Goal: Task Accomplishment & Management: Complete application form

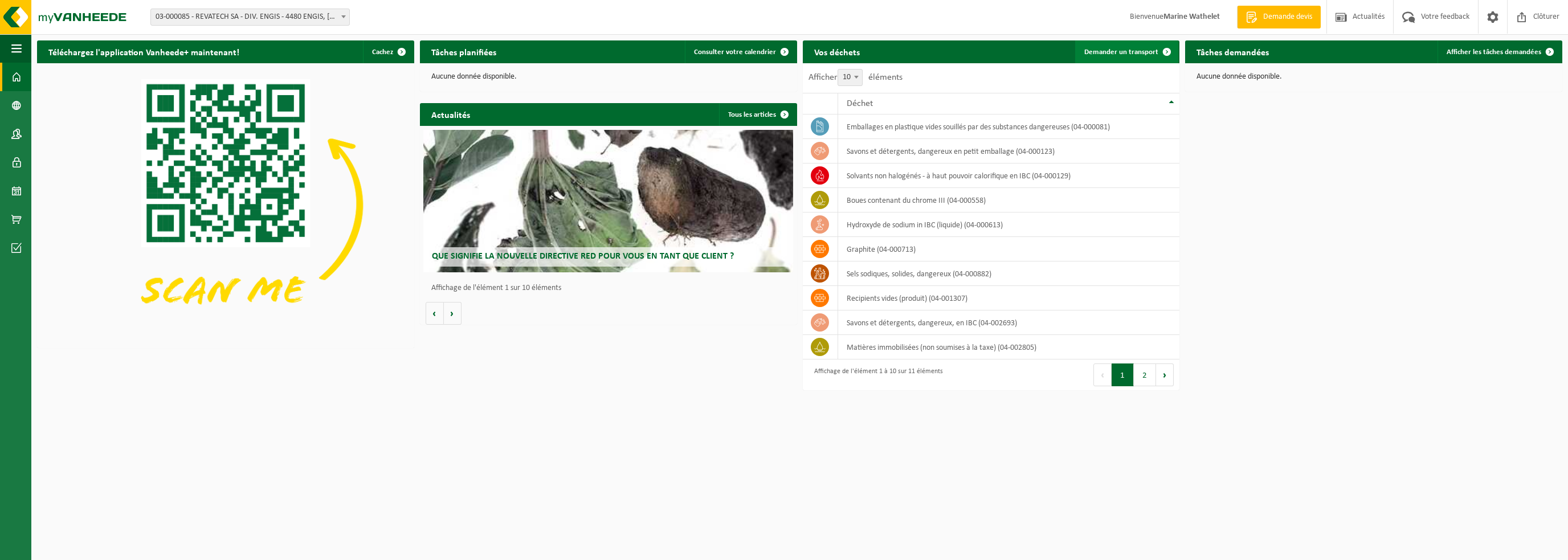
click at [1124, 54] on span "Demander un transport" at bounding box center [1122, 52] width 74 height 8
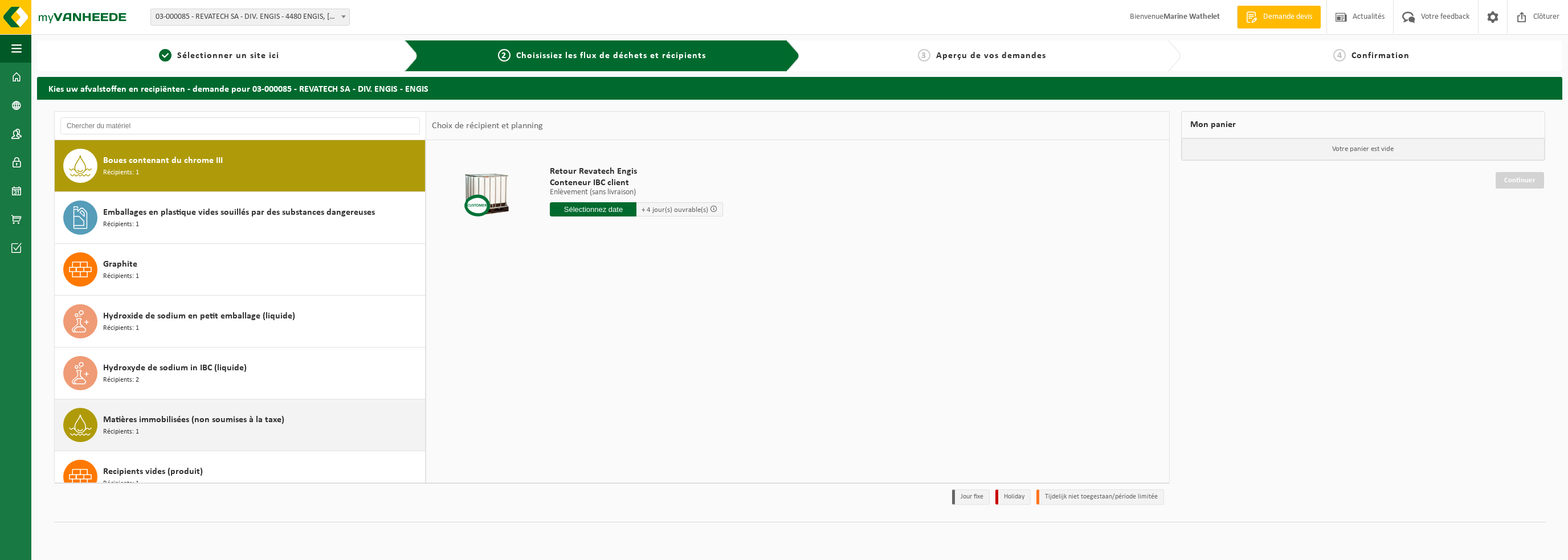
click at [162, 421] on span "Matières immobilisées (non soumises à la taxe)" at bounding box center [194, 420] width 181 height 13
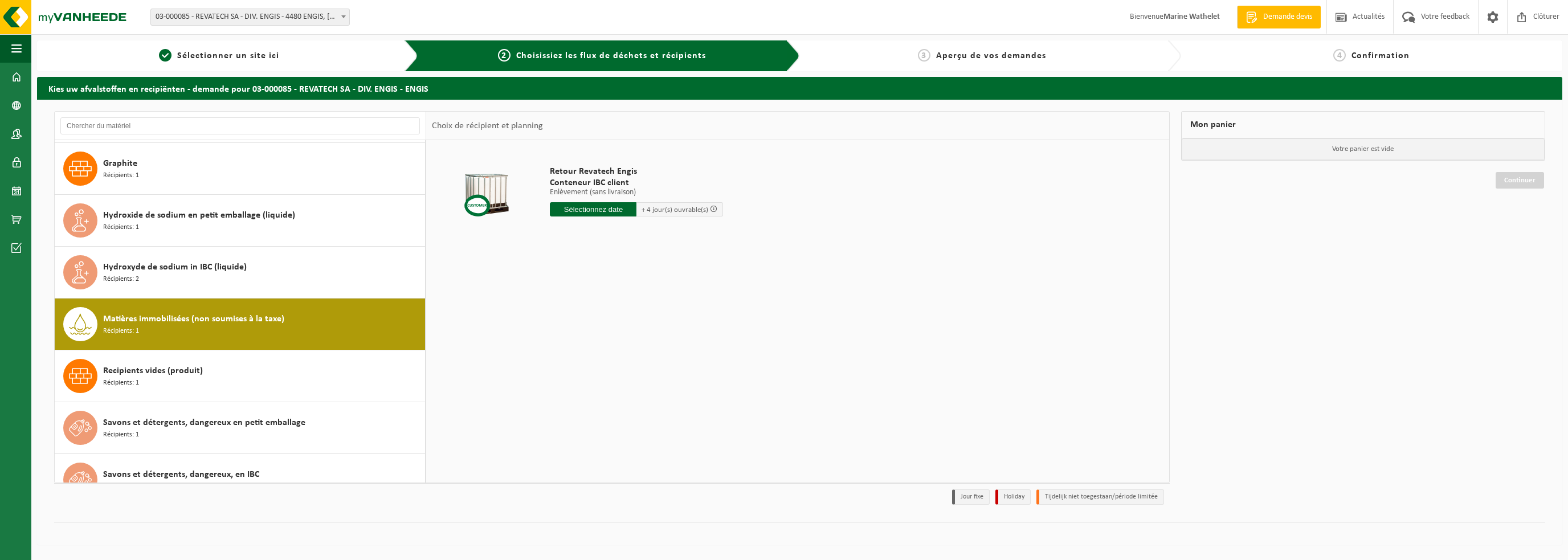
scroll to position [226, 0]
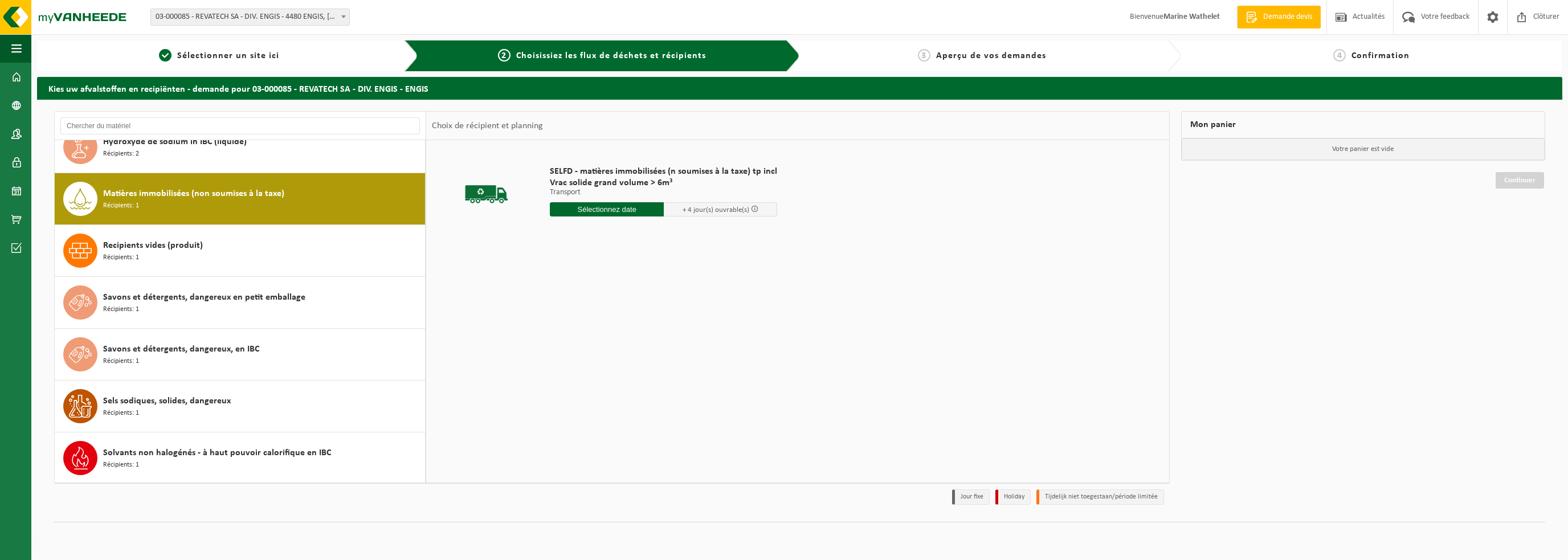
click at [602, 209] on input "text" at bounding box center [607, 209] width 114 height 14
click at [679, 234] on icon at bounding box center [679, 235] width 19 height 19
click at [558, 288] on div "6" at bounding box center [560, 292] width 20 height 19
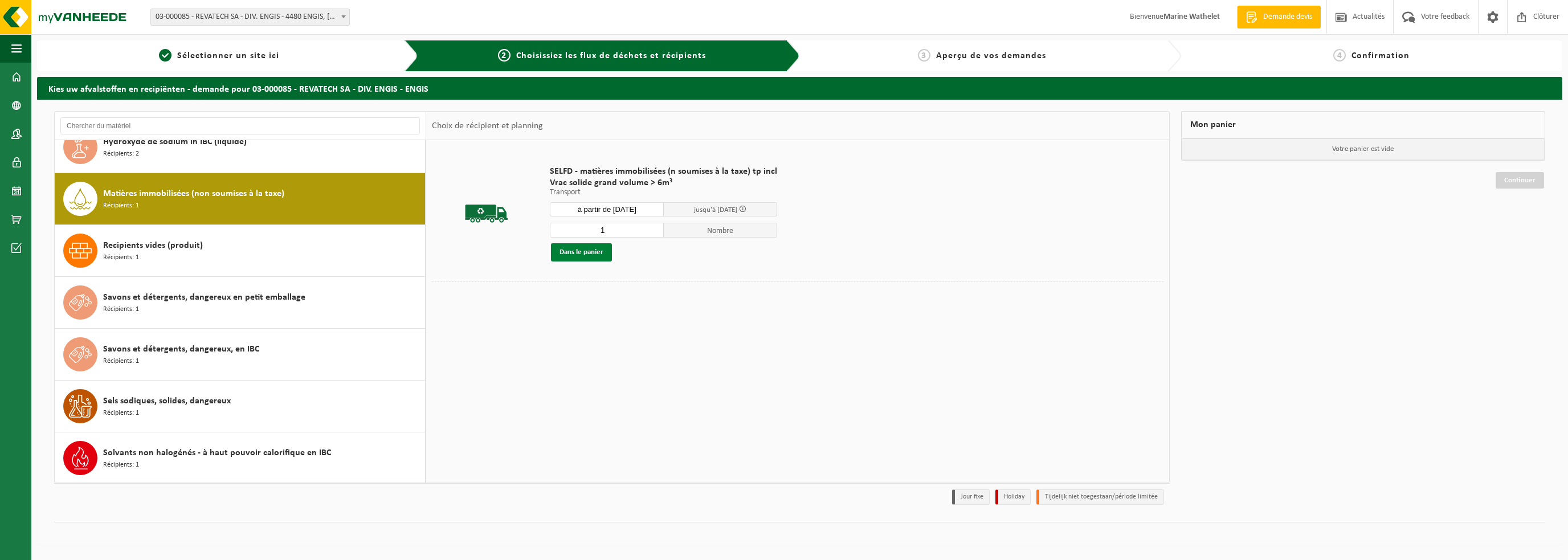
click at [593, 257] on button "Dans le panier" at bounding box center [581, 252] width 61 height 19
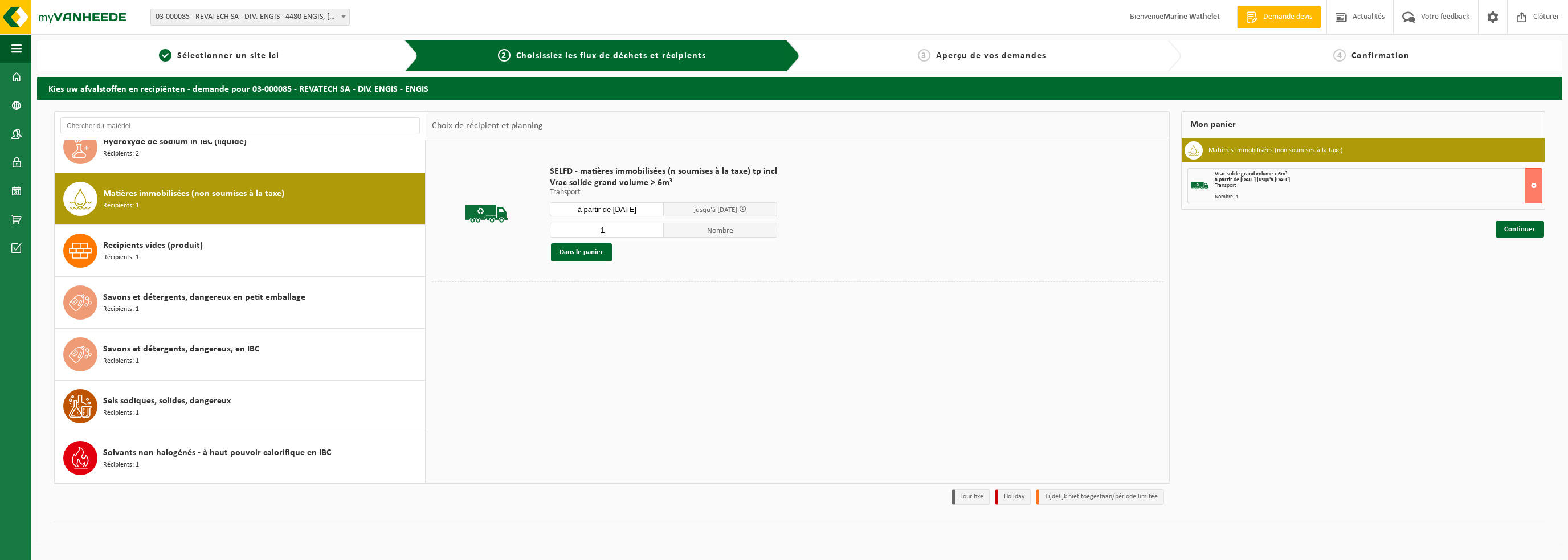
click at [616, 209] on input "à partir de 2025-10-06" at bounding box center [607, 209] width 114 height 14
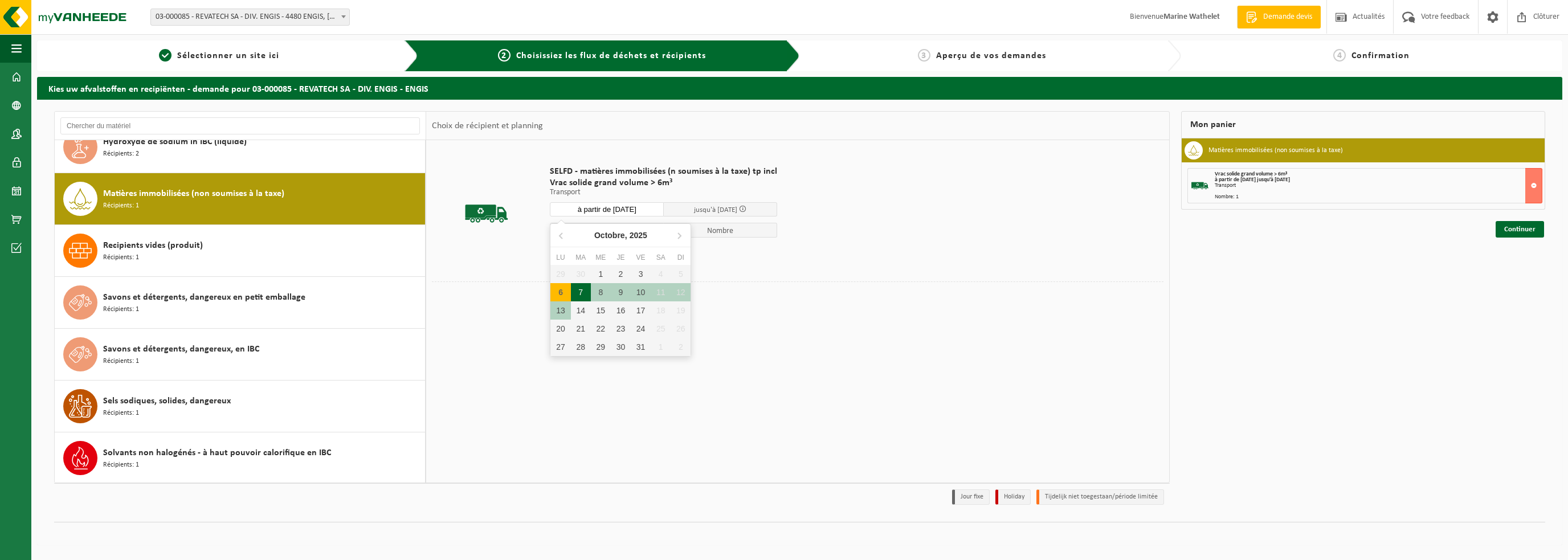
click at [581, 291] on div "7" at bounding box center [581, 292] width 20 height 19
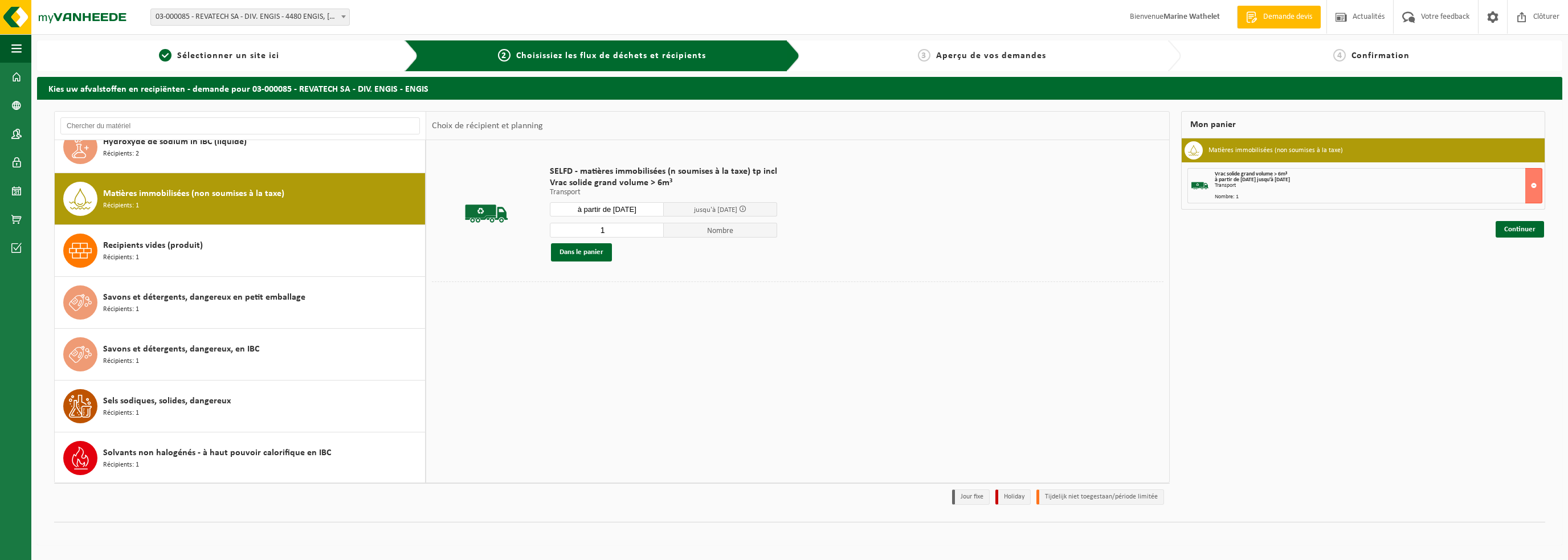
click at [588, 235] on input "1" at bounding box center [607, 230] width 114 height 15
click at [585, 241] on div "1 Nombre Dans le panier" at bounding box center [664, 242] width 227 height 40
click at [584, 246] on button "Dans le panier" at bounding box center [581, 252] width 61 height 19
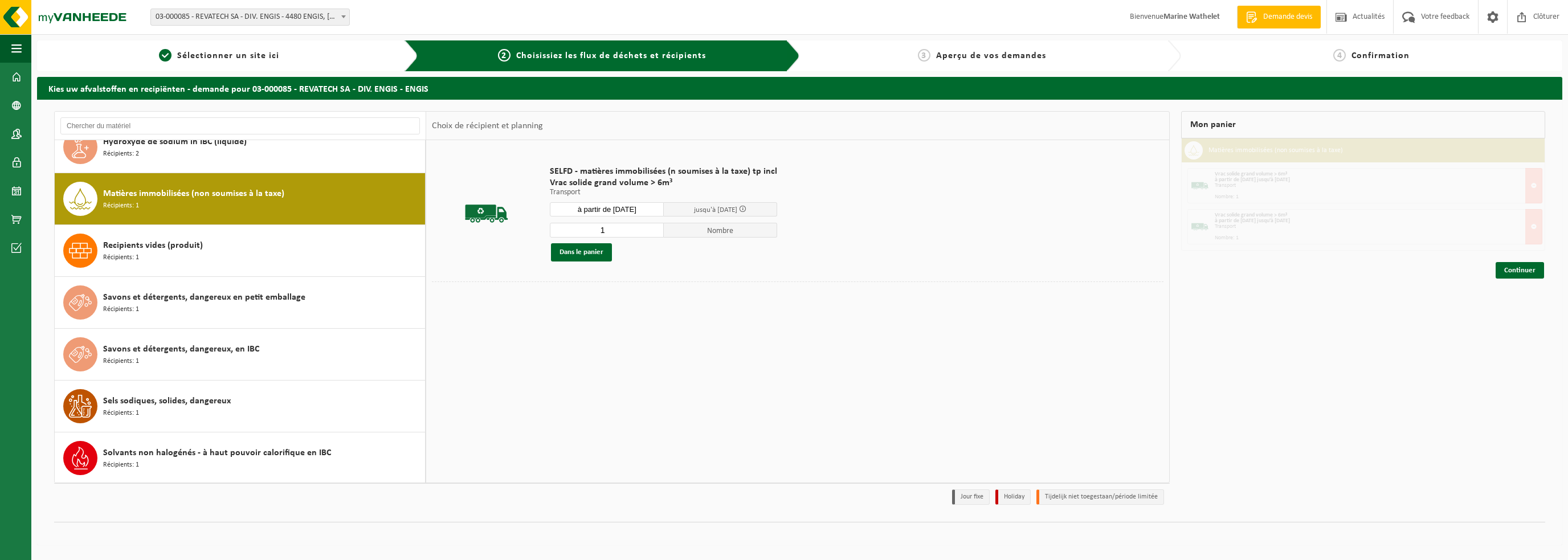
click at [595, 207] on input "à partir de 2025-10-07" at bounding box center [607, 209] width 114 height 14
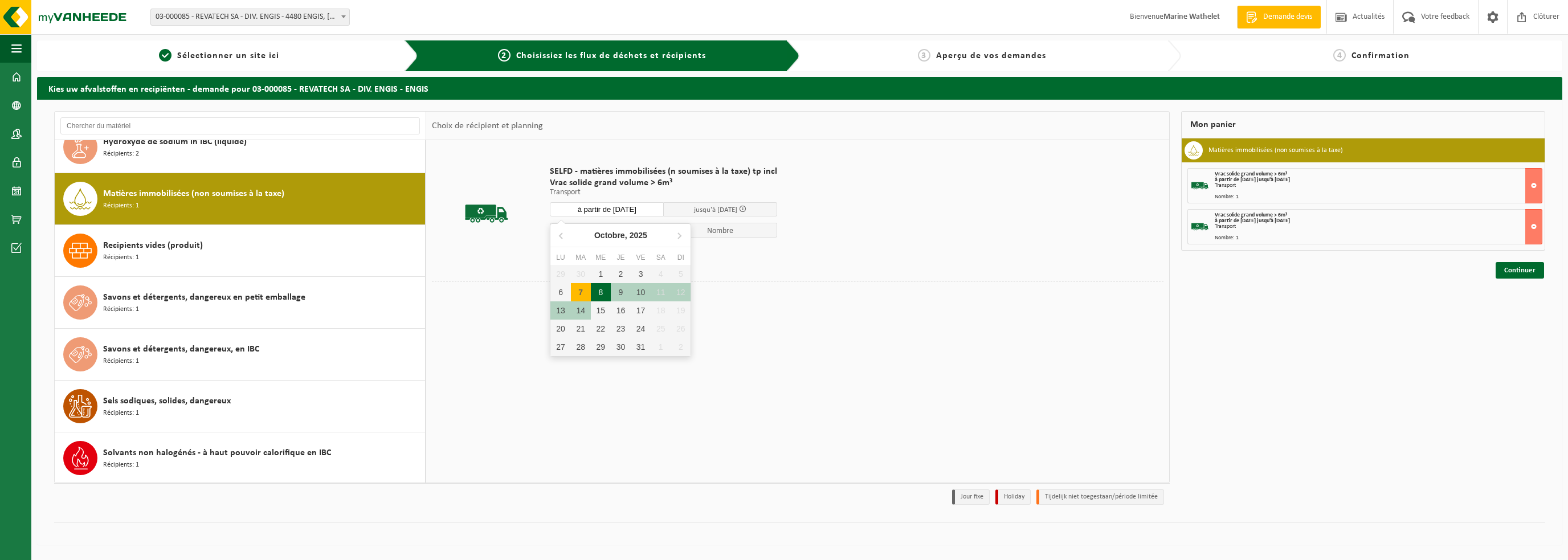
click at [595, 285] on div "8" at bounding box center [600, 292] width 20 height 19
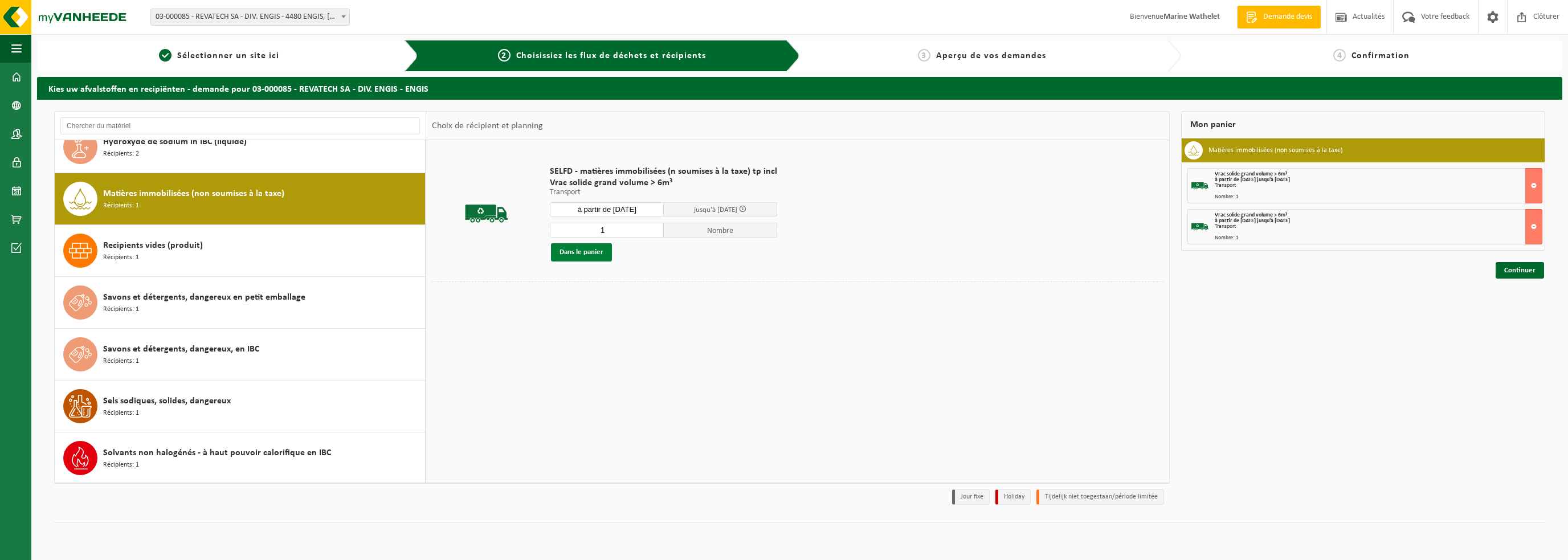
click at [590, 251] on button "Dans le panier" at bounding box center [581, 252] width 61 height 19
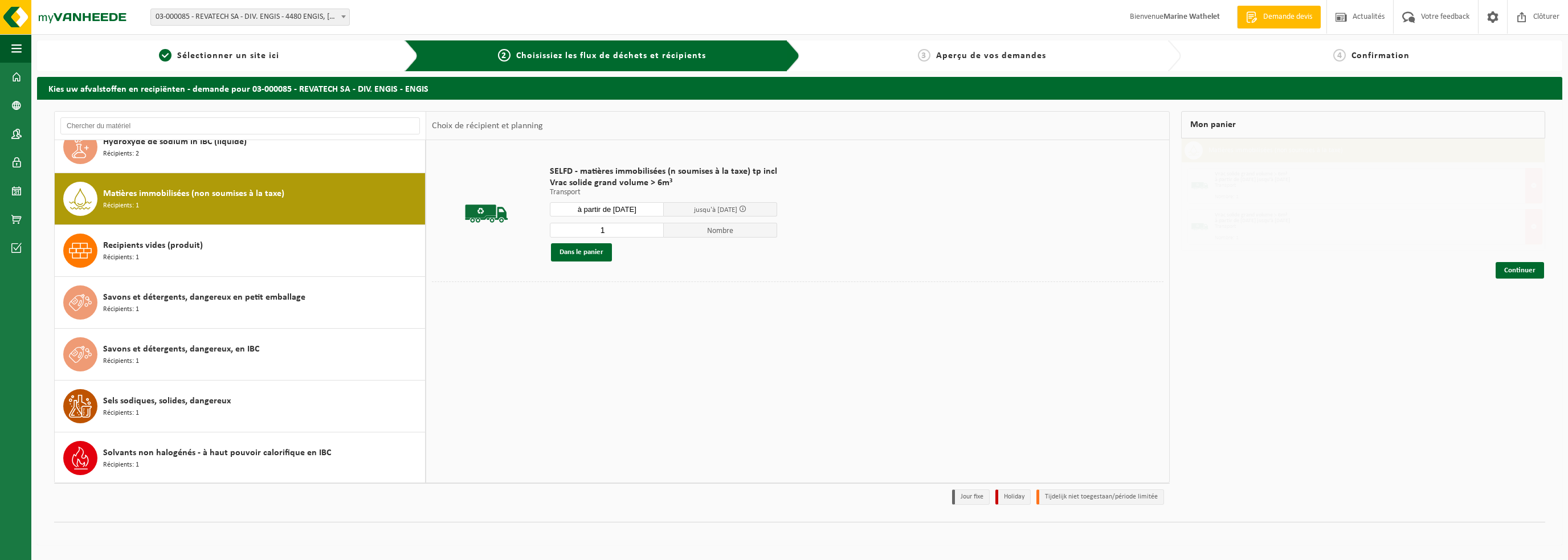
click at [603, 214] on input "à partir de 2025-10-08" at bounding box center [607, 209] width 114 height 14
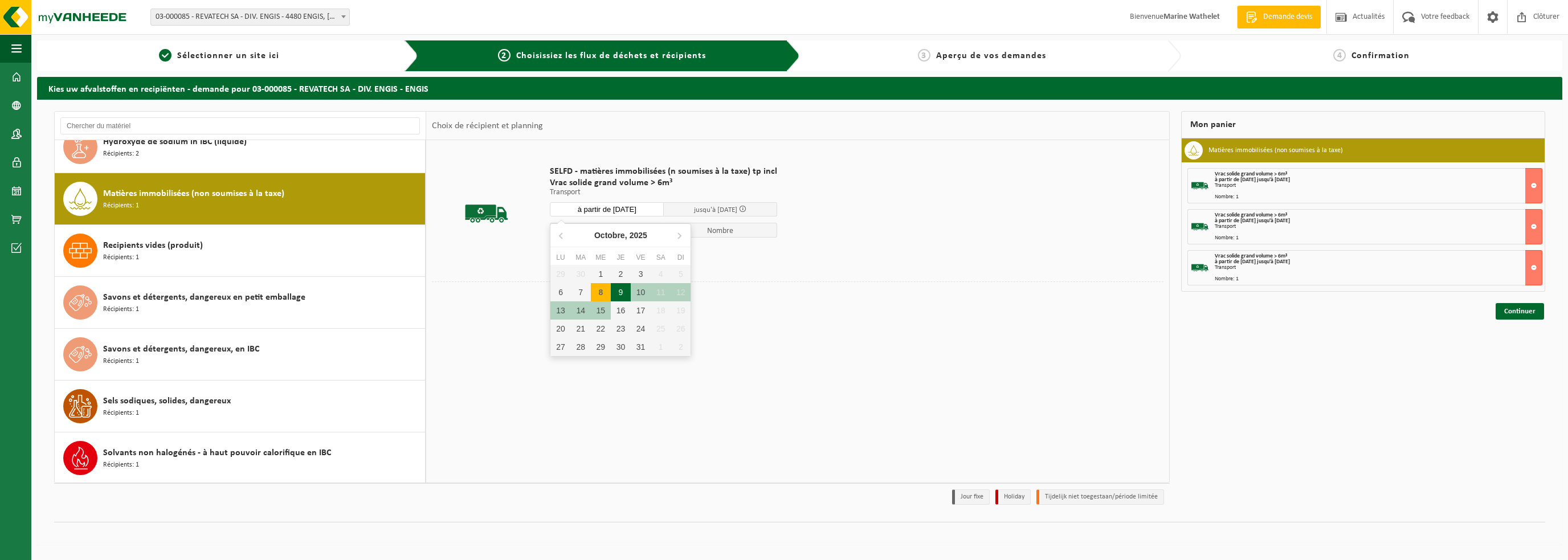
click at [624, 291] on div "9" at bounding box center [620, 292] width 20 height 19
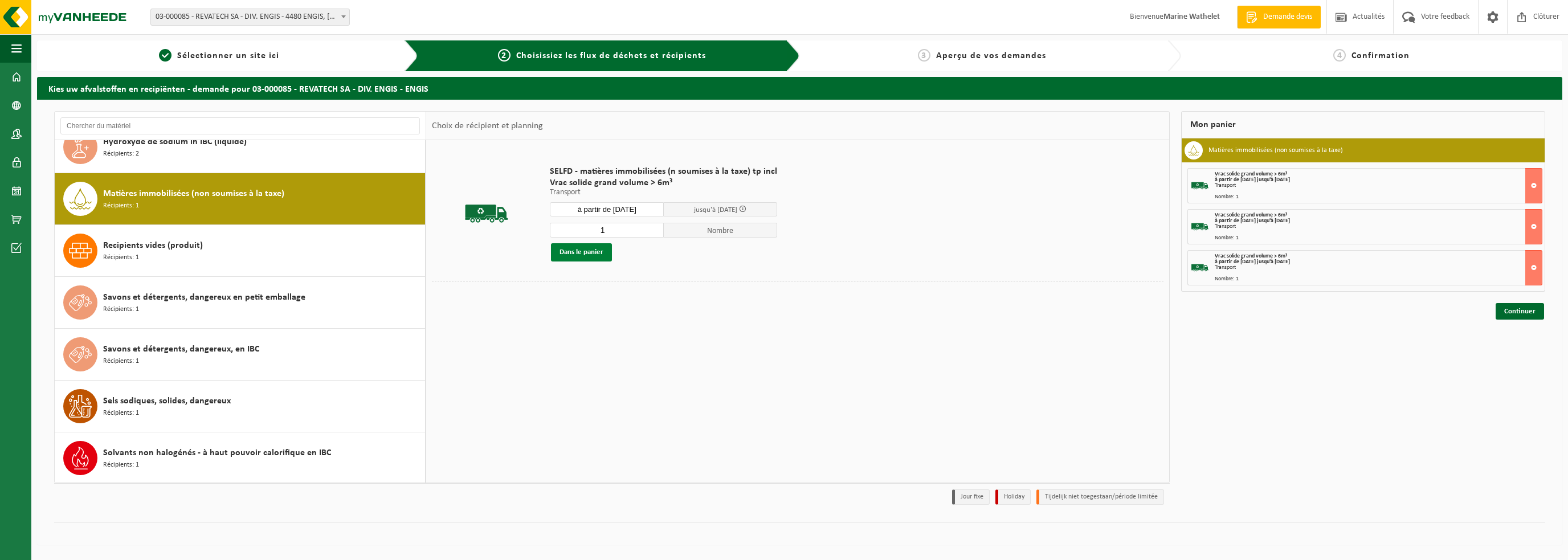
click at [607, 252] on button "Dans le panier" at bounding box center [581, 252] width 61 height 19
click at [607, 208] on input "à partir de 2025-10-09" at bounding box center [607, 209] width 114 height 14
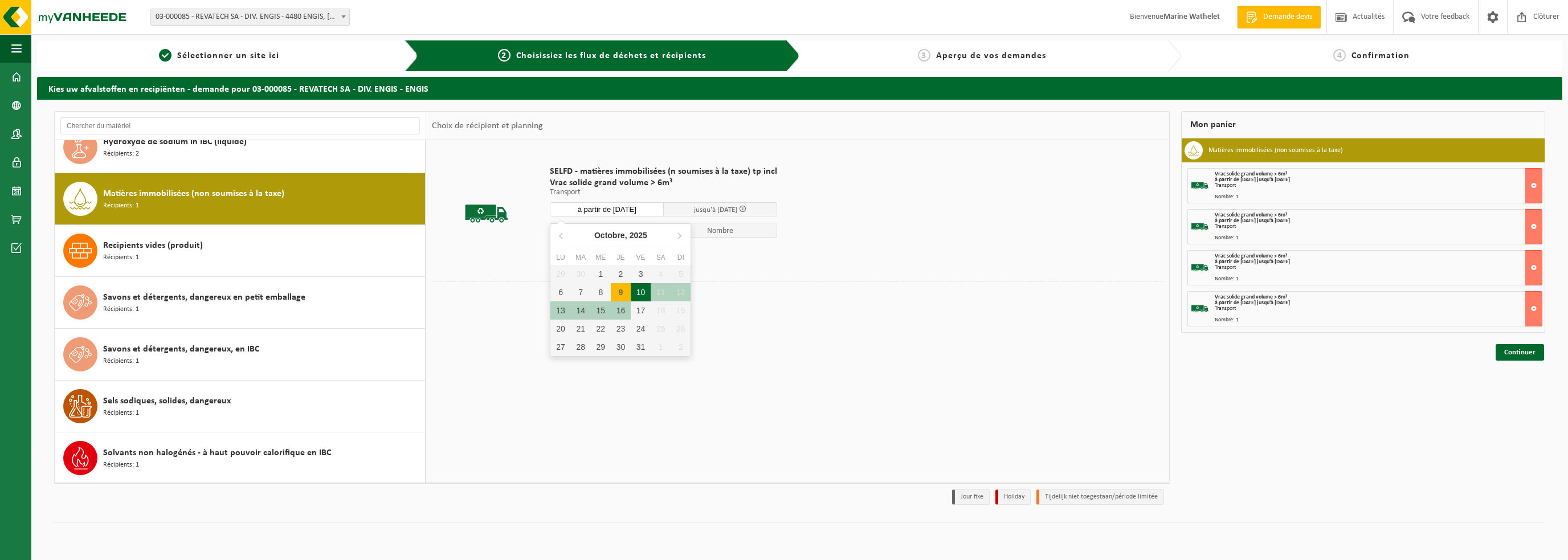
click at [641, 291] on div "10" at bounding box center [641, 292] width 20 height 19
type input "à partir de 2025-10-10"
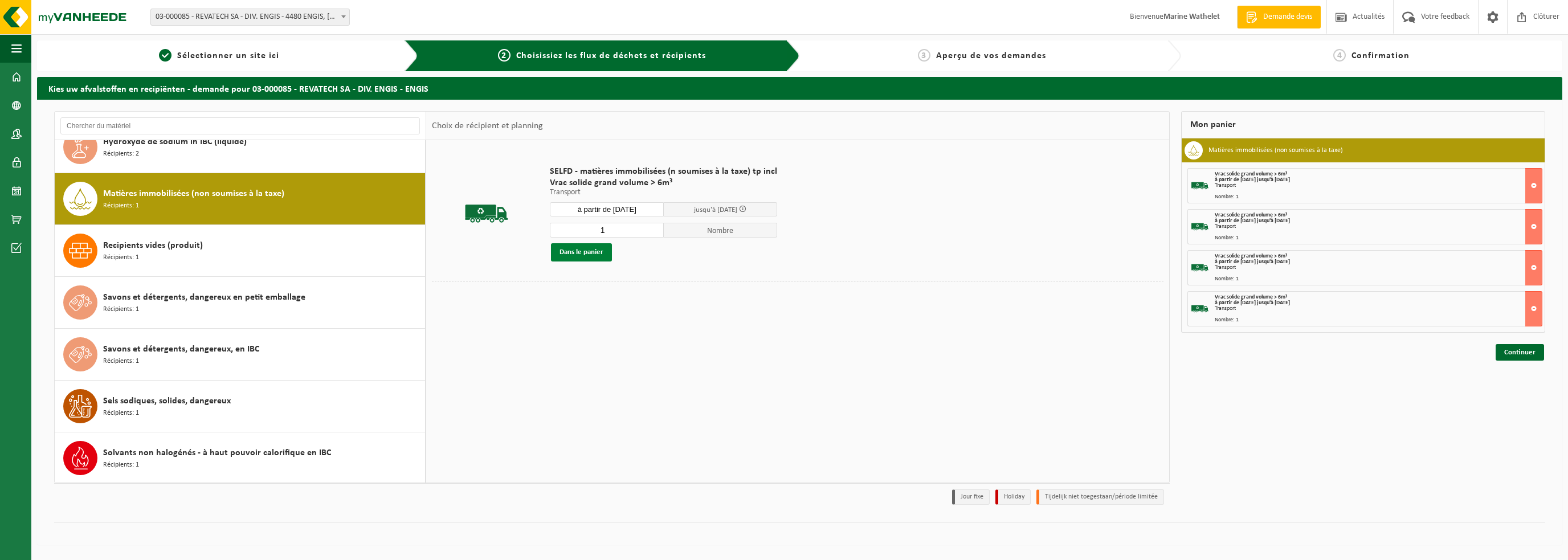
click at [601, 258] on button "Dans le panier" at bounding box center [581, 252] width 61 height 19
click at [1530, 396] on link "Continuer" at bounding box center [1520, 393] width 49 height 17
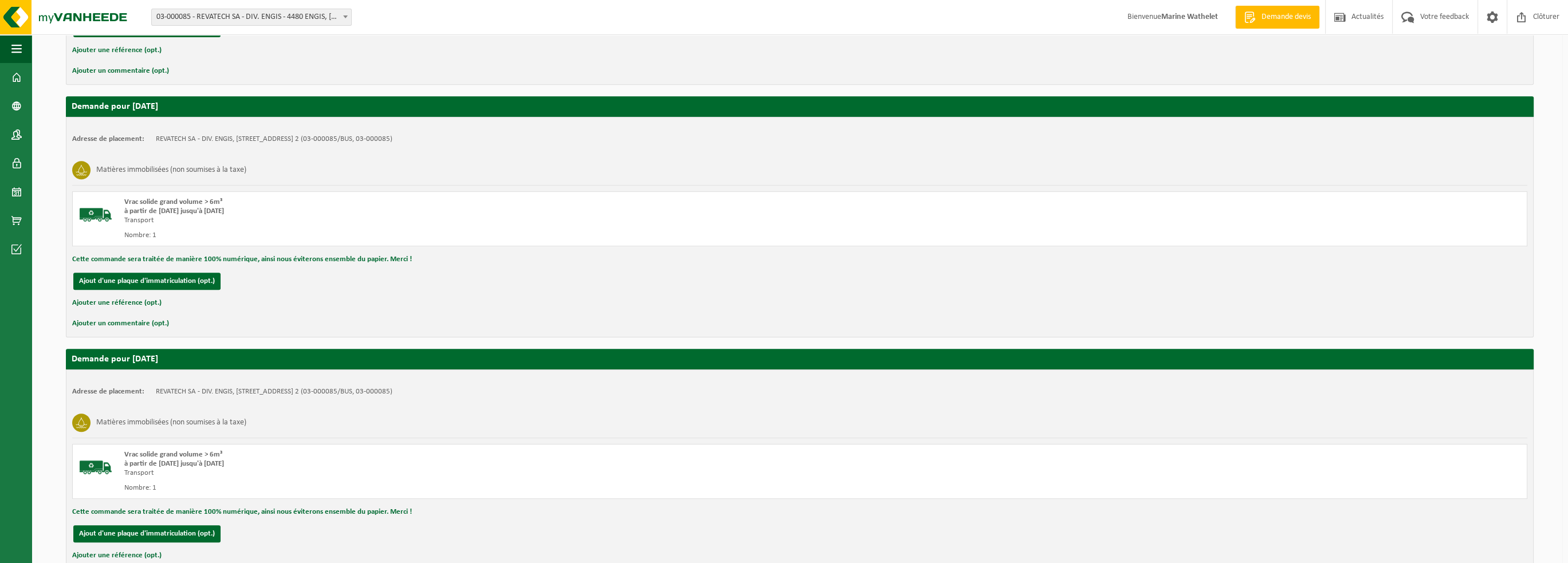
scroll to position [974, 0]
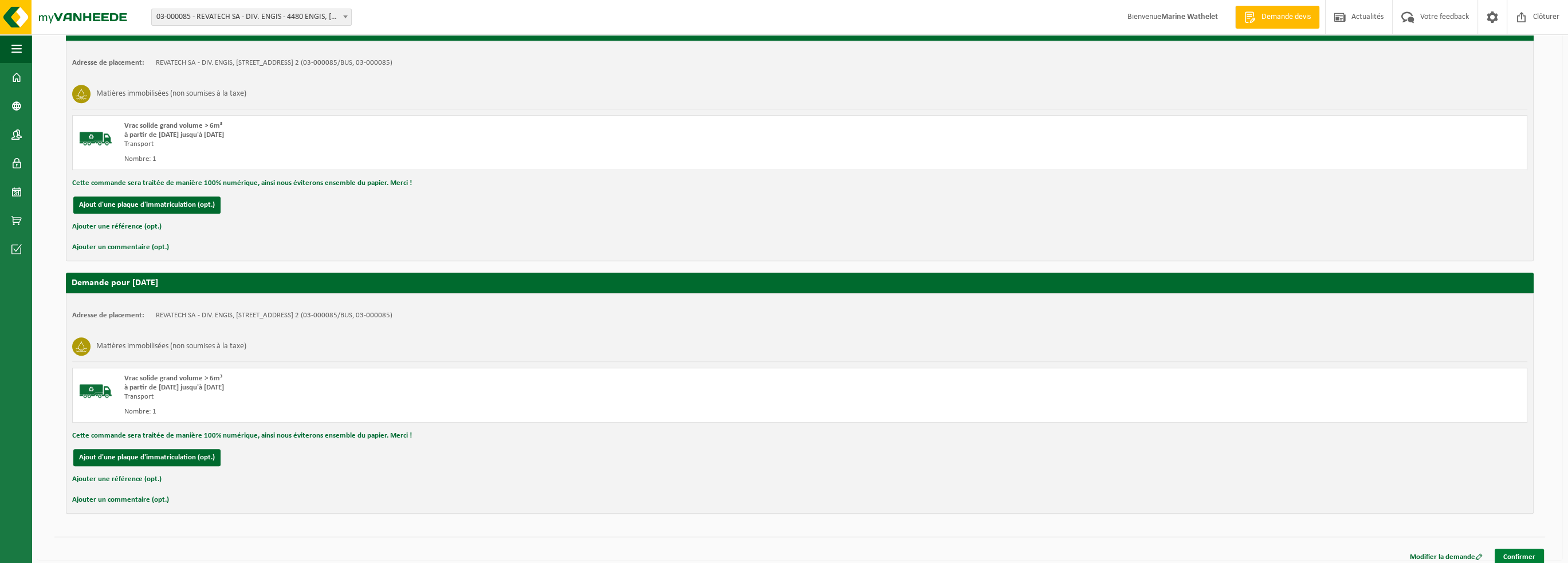
click at [1513, 554] on link "Confirmer" at bounding box center [1519, 557] width 49 height 17
